Goal: Transaction & Acquisition: Purchase product/service

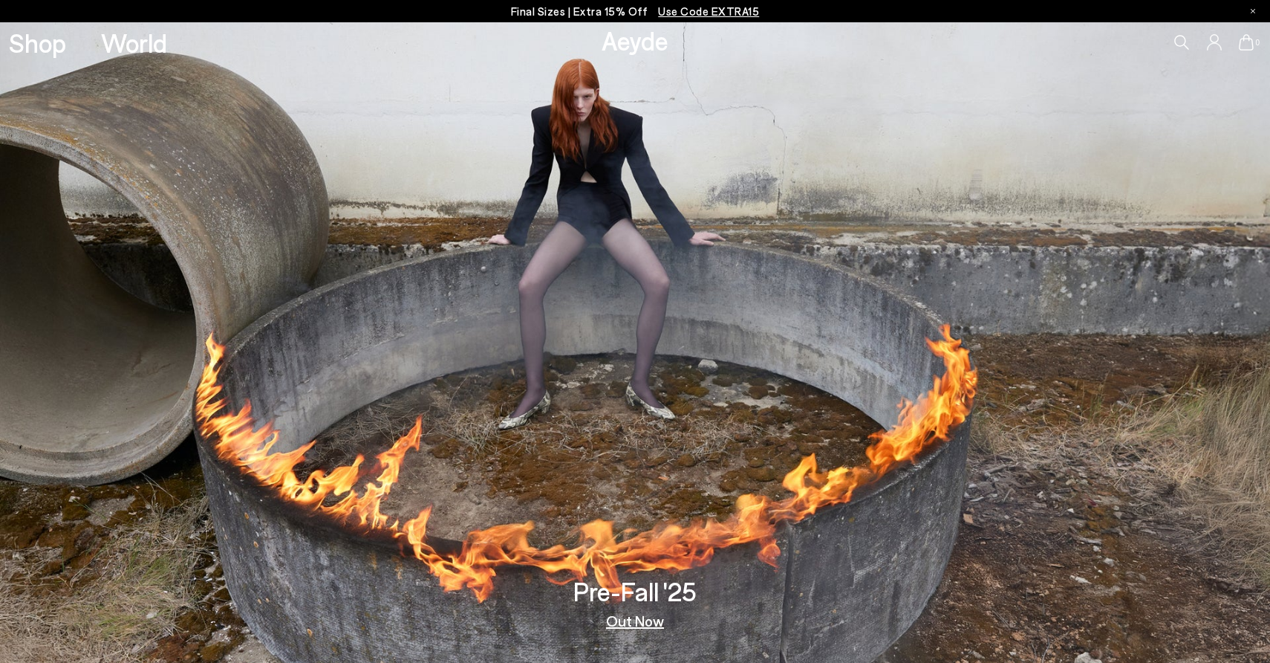
click at [643, 622] on link "Out Now" at bounding box center [635, 620] width 58 height 15
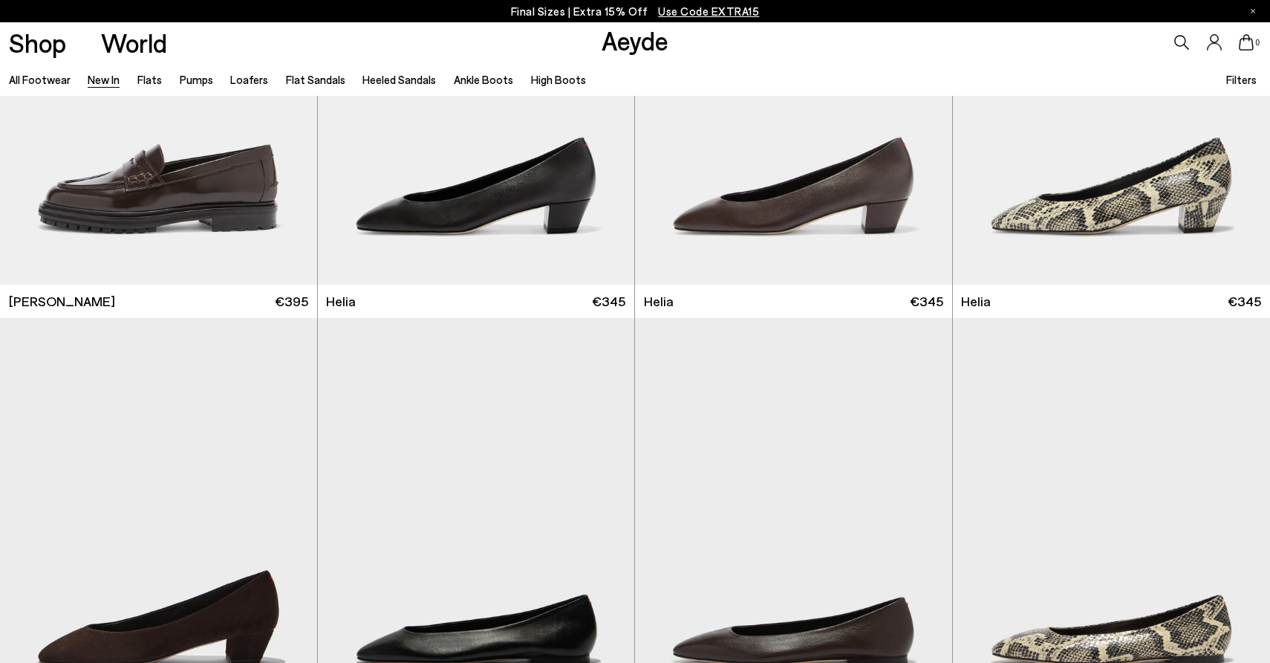
scroll to position [1505, 0]
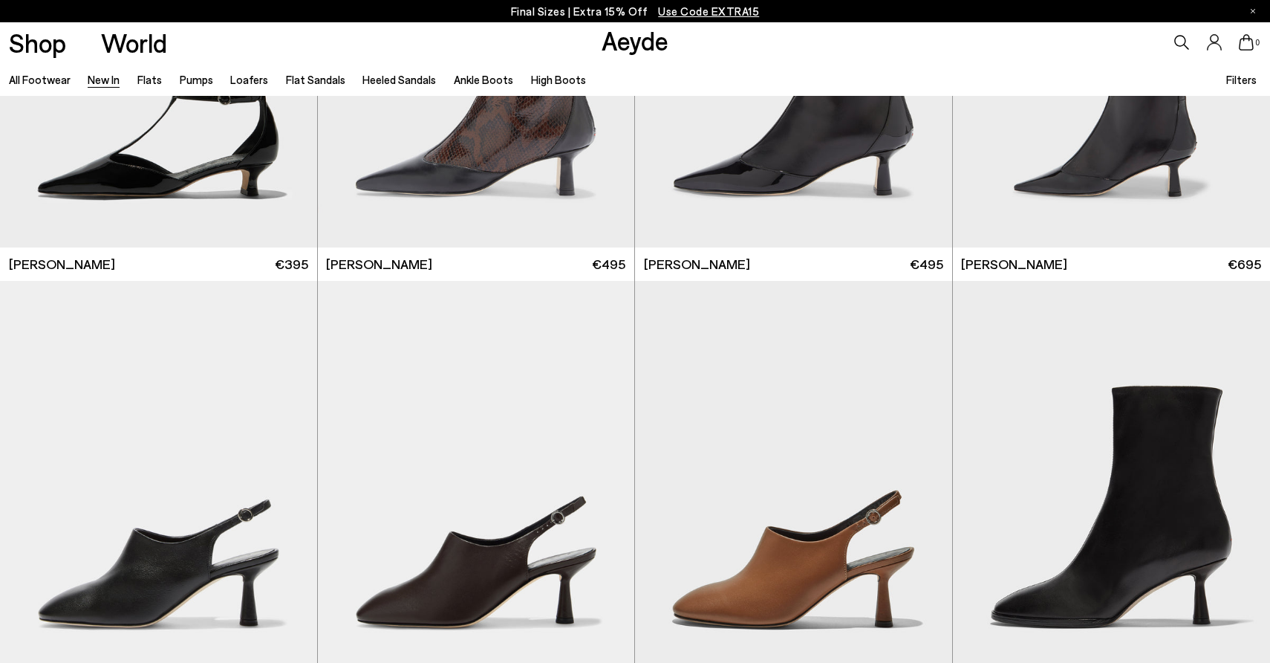
scroll to position [4135, 0]
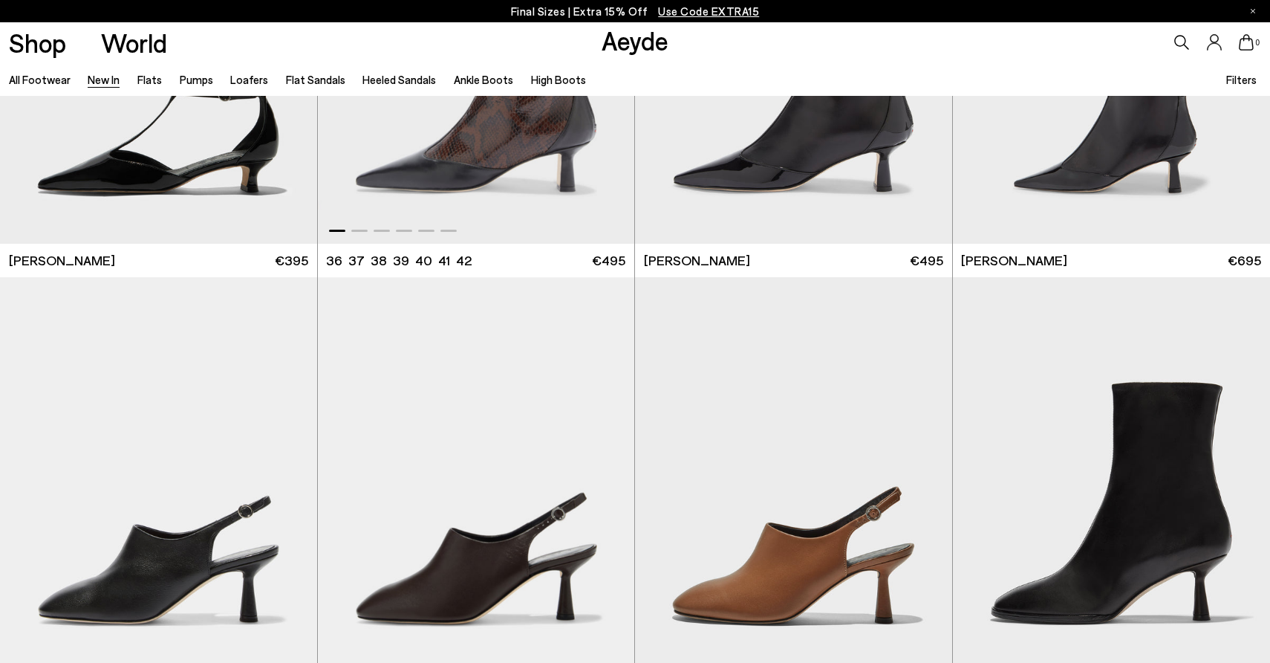
click at [519, 125] on img "1 / 6" at bounding box center [476, 45] width 317 height 398
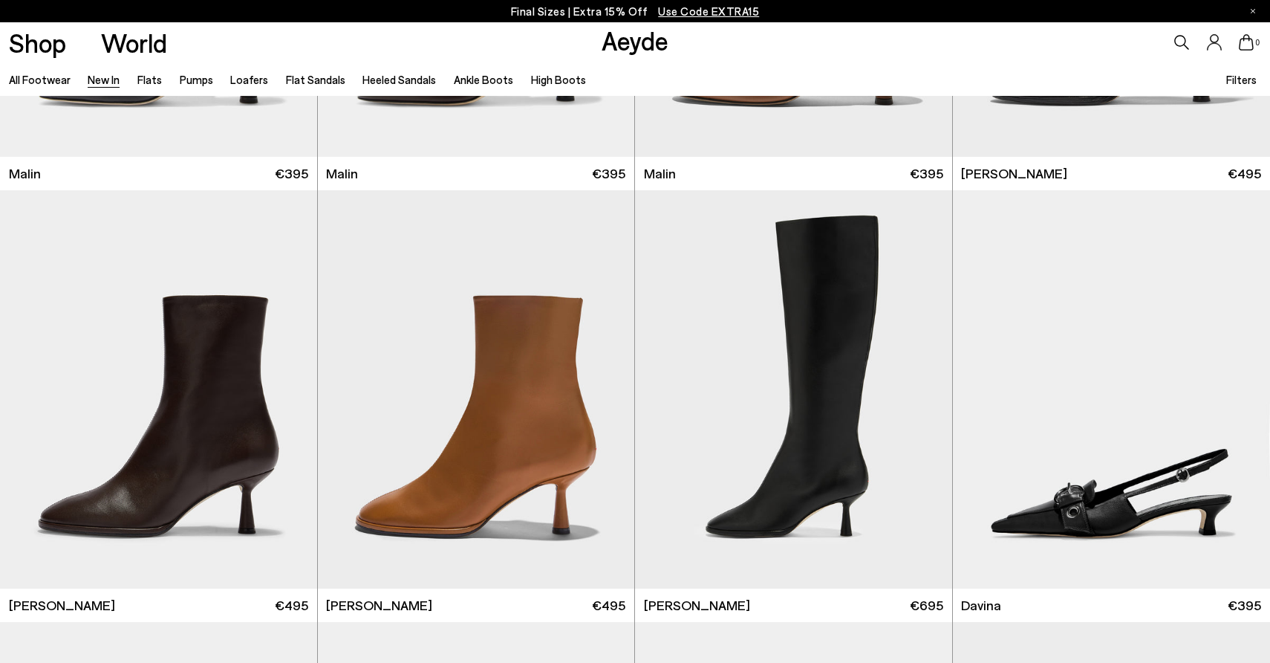
scroll to position [4654, 0]
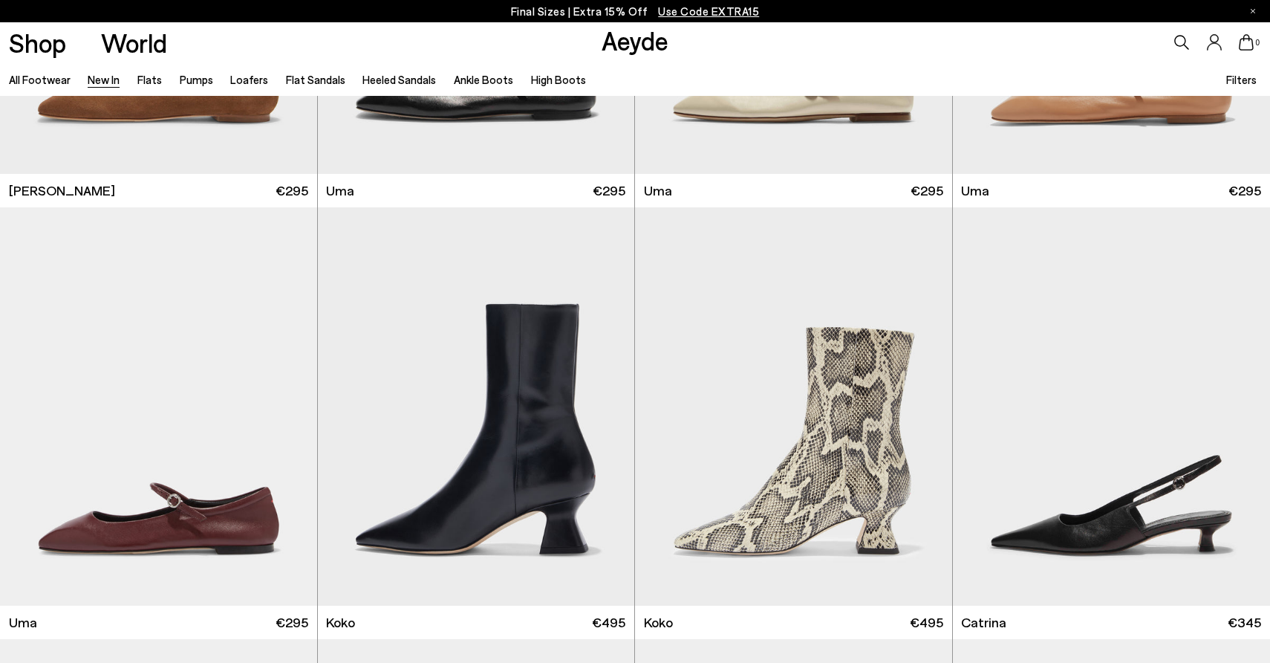
scroll to position [8159, 0]
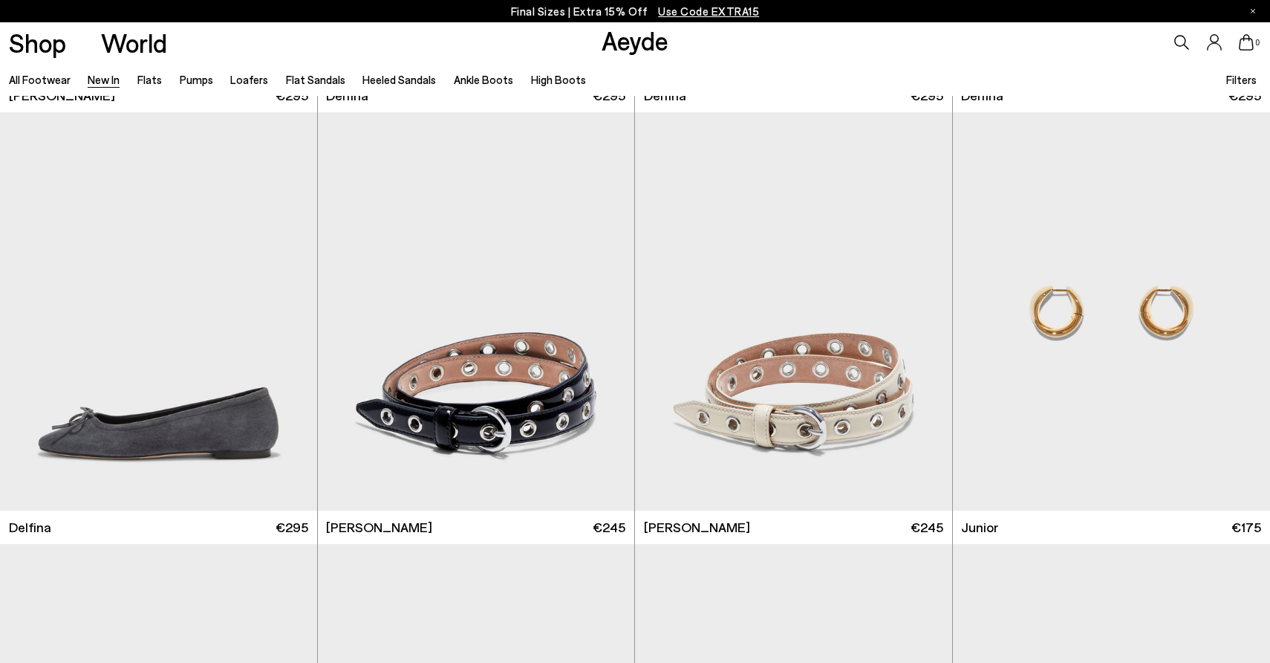
scroll to position [10335, 0]
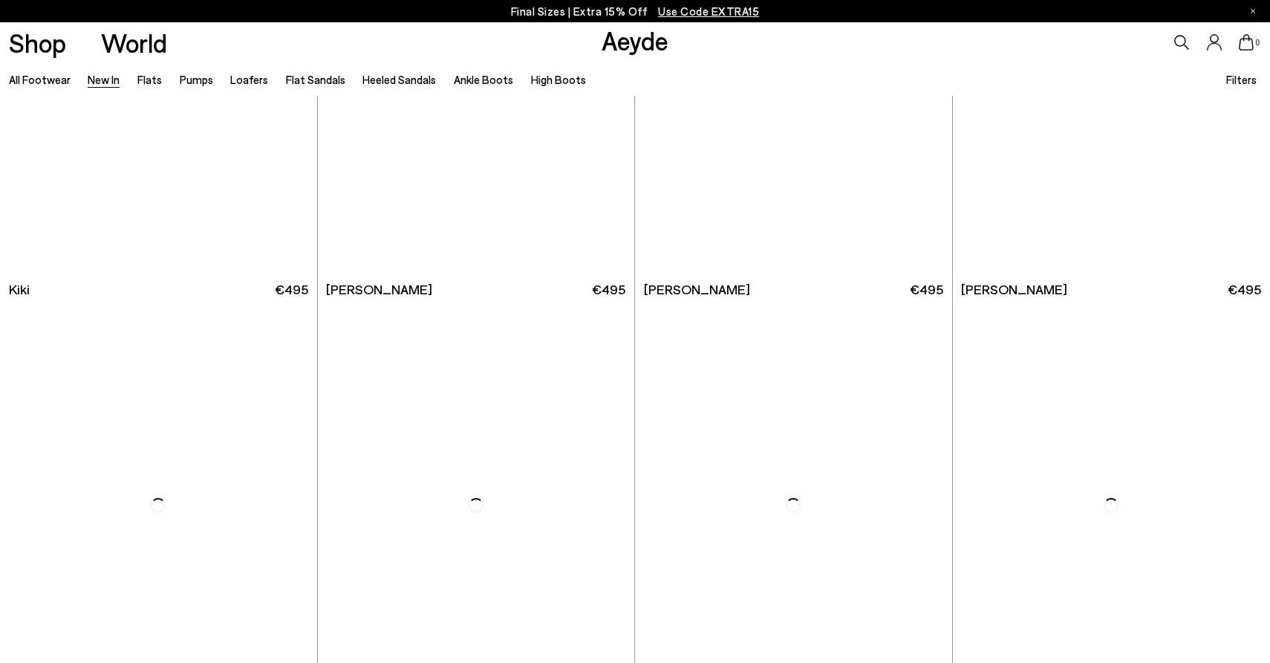
scroll to position [12722, 0]
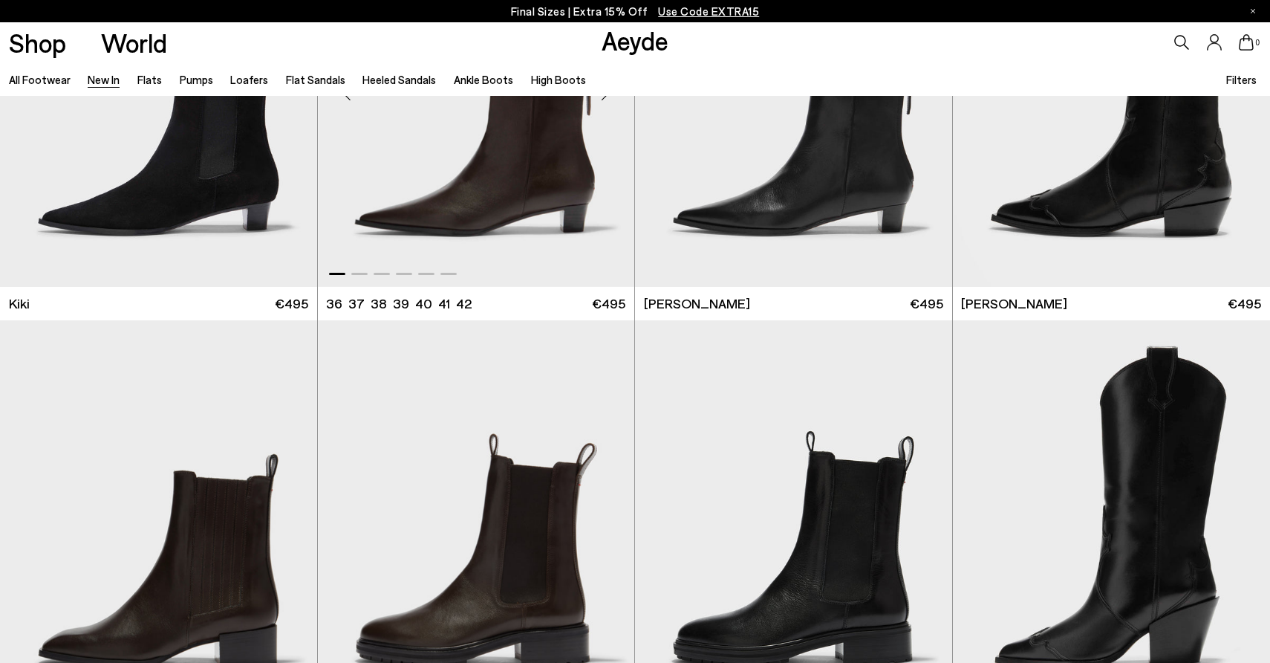
click at [478, 146] on img "1 / 6" at bounding box center [476, 88] width 317 height 398
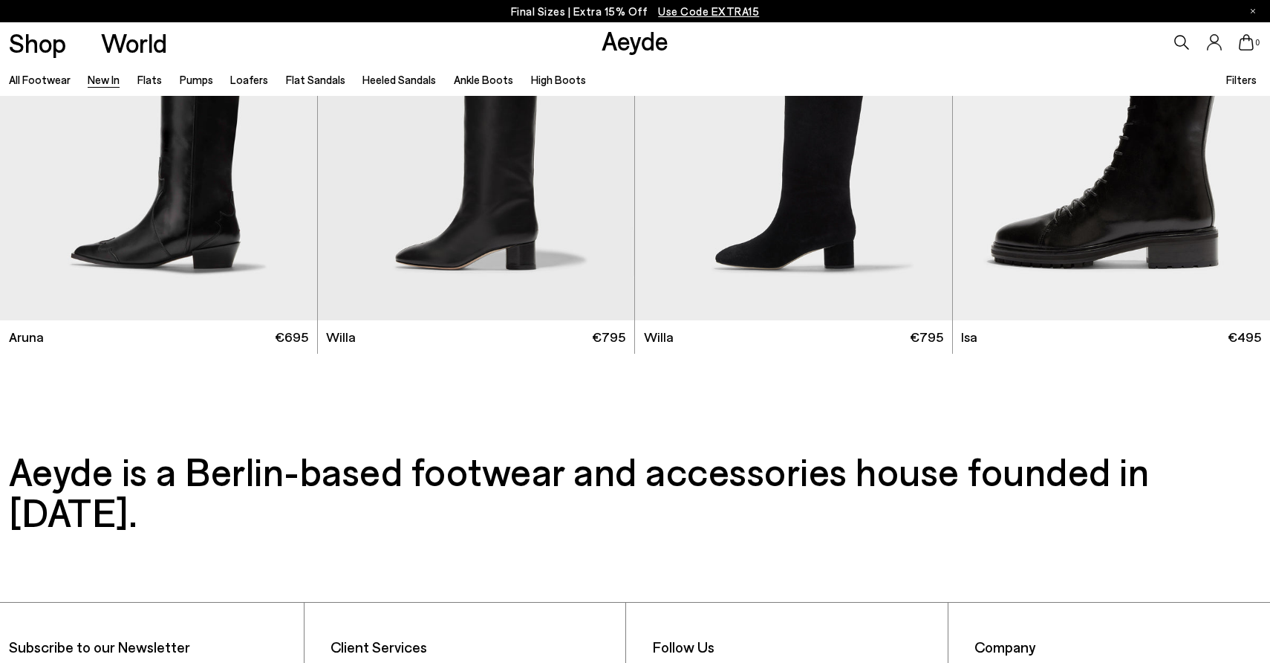
scroll to position [14411, 0]
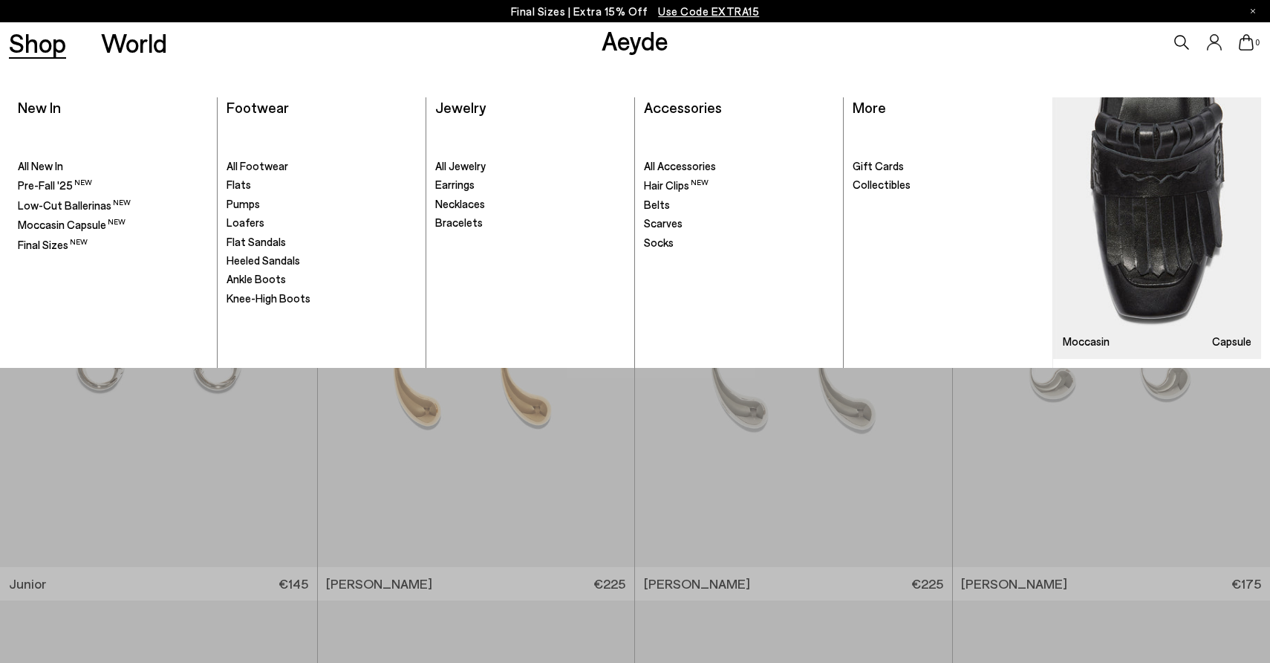
scroll to position [2549, 0]
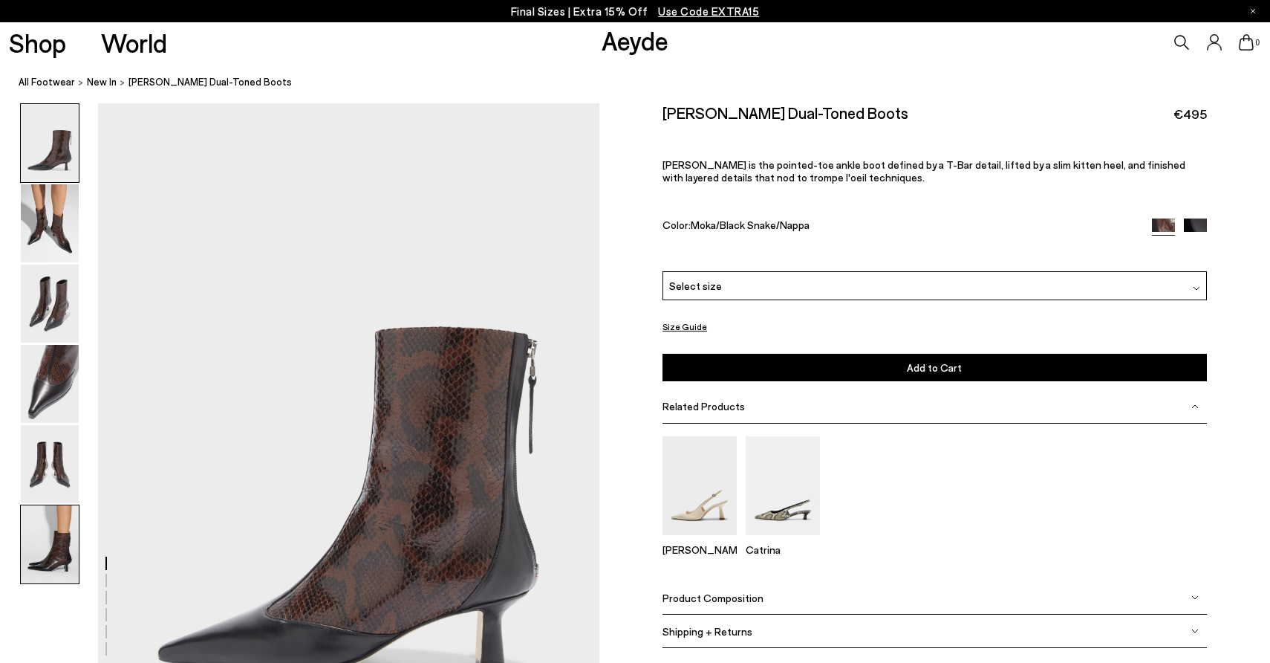
click at [56, 536] on img at bounding box center [50, 544] width 58 height 78
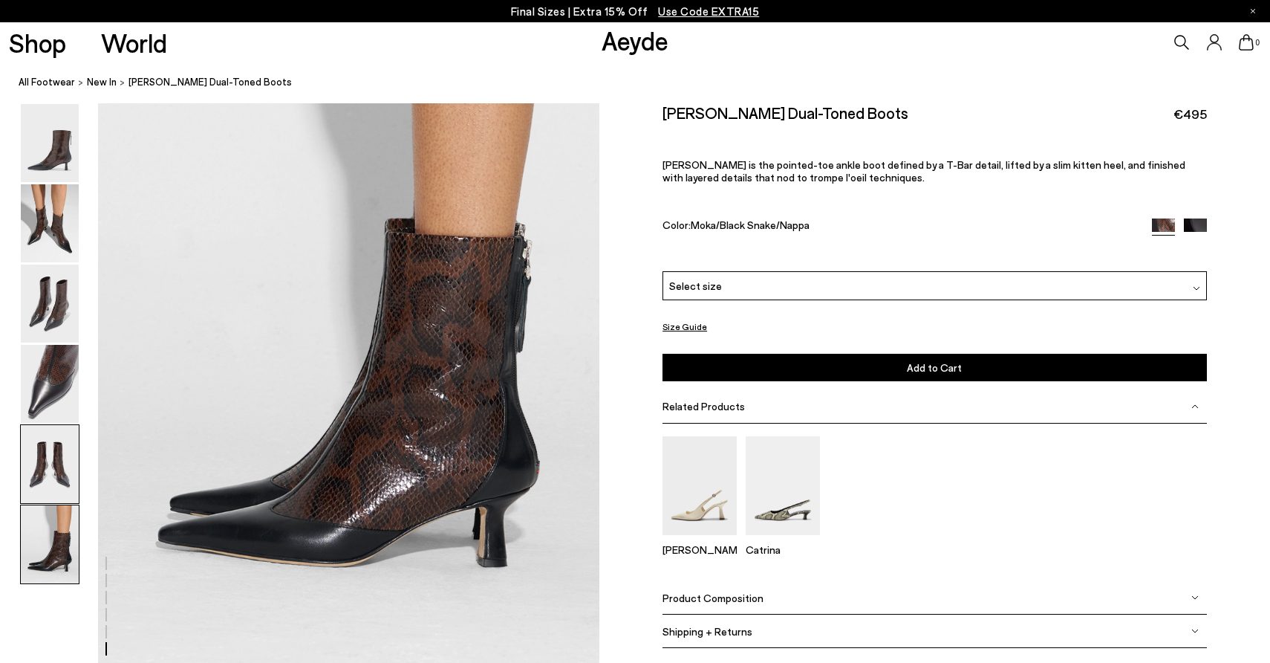
click at [57, 466] on img at bounding box center [50, 464] width 58 height 78
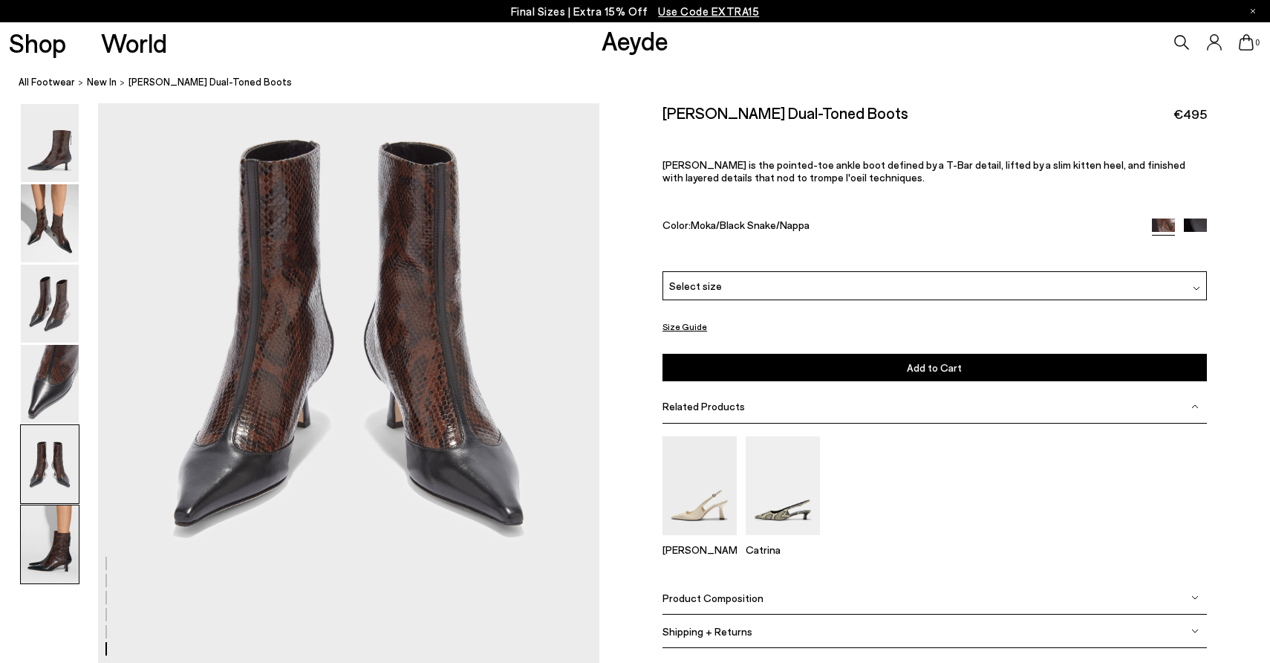
scroll to position [2682, 0]
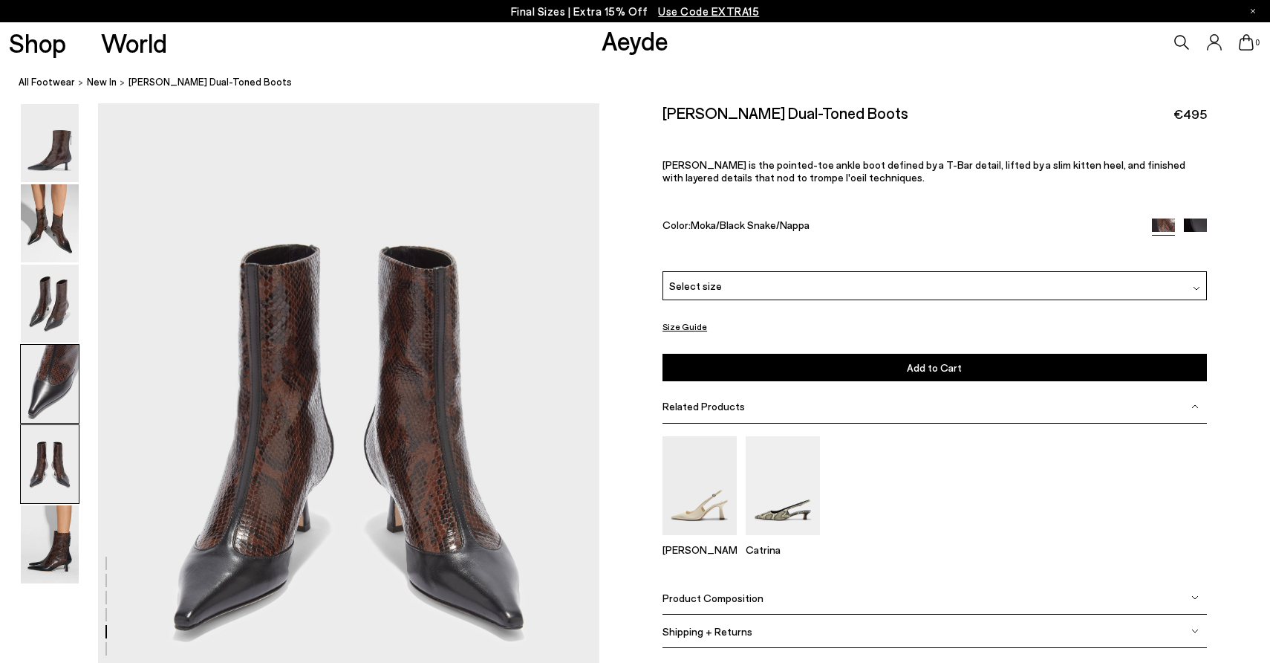
click at [55, 389] on img at bounding box center [50, 384] width 58 height 78
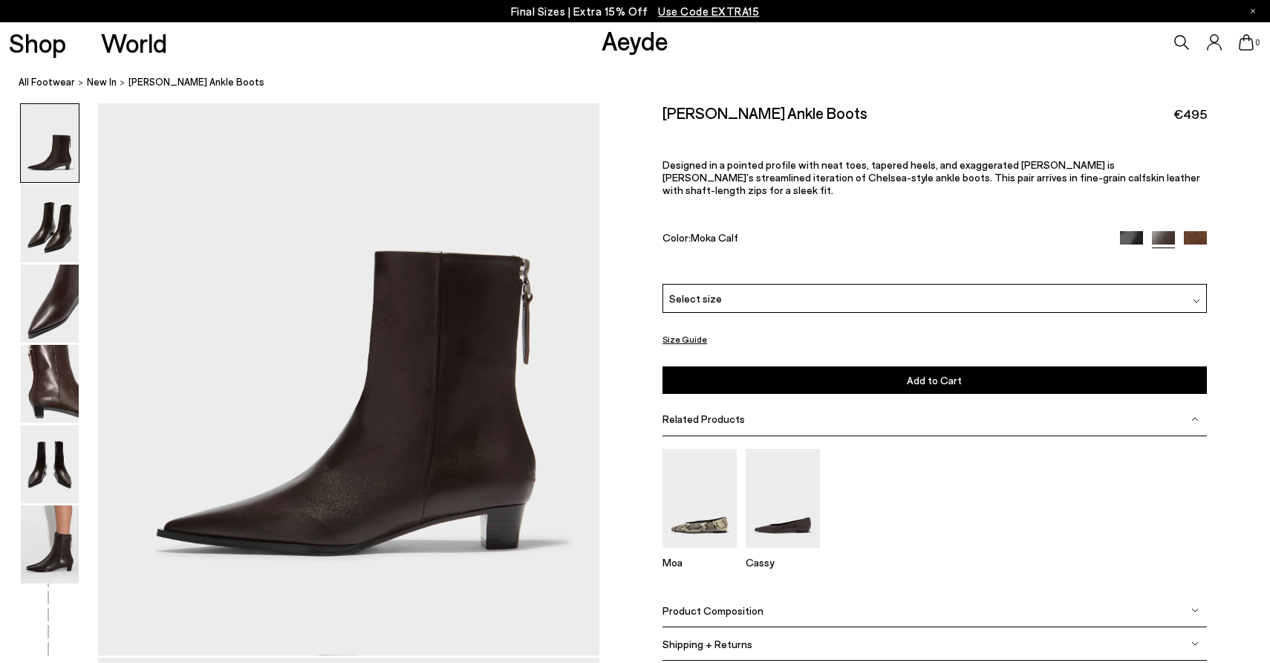
scroll to position [120, 0]
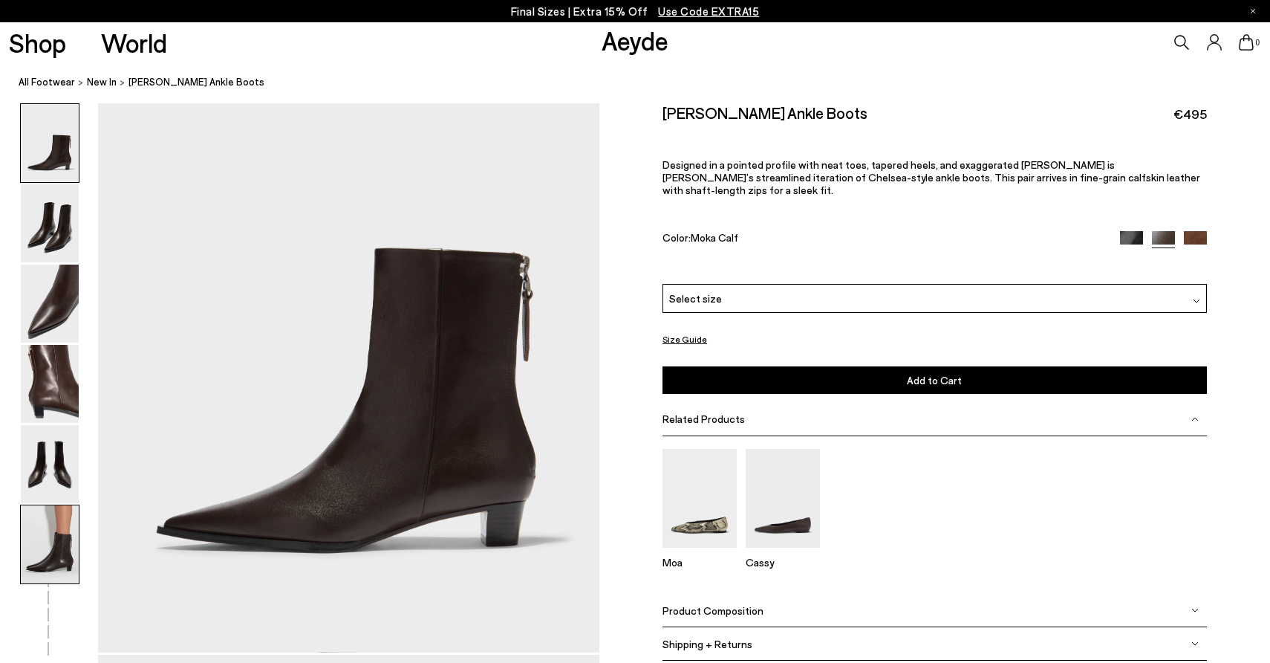
click at [55, 529] on img at bounding box center [50, 544] width 58 height 78
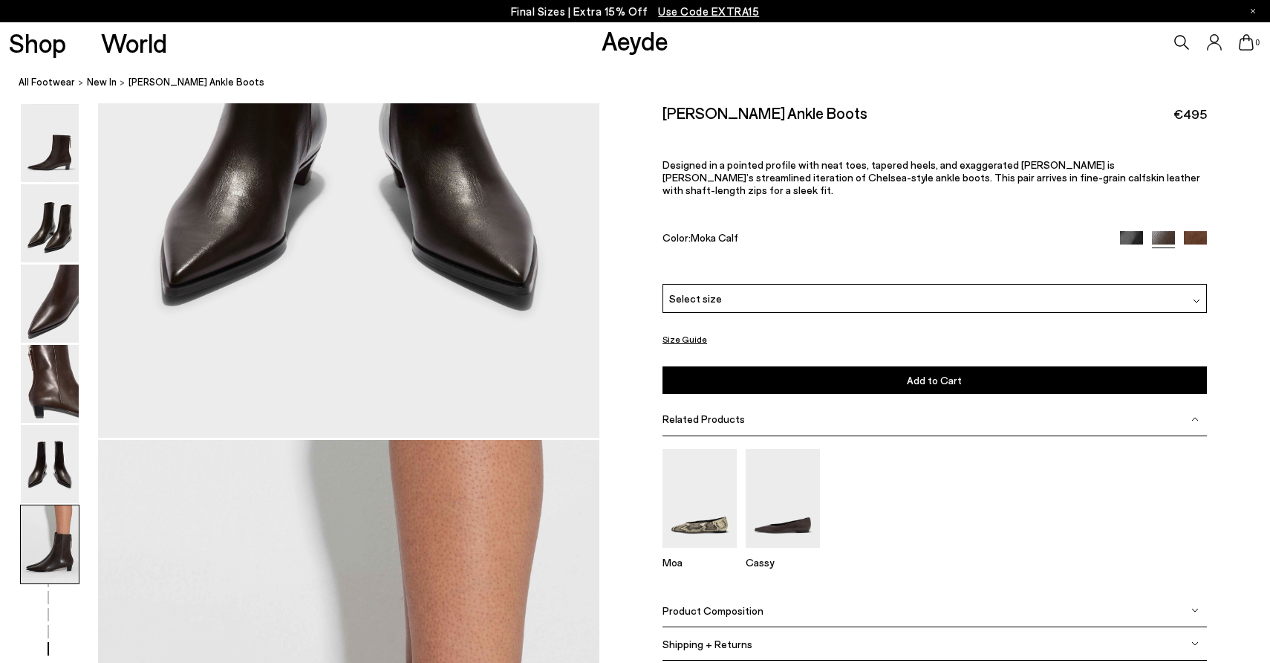
scroll to position [3454, 0]
